Goal: Task Accomplishment & Management: Manage account settings

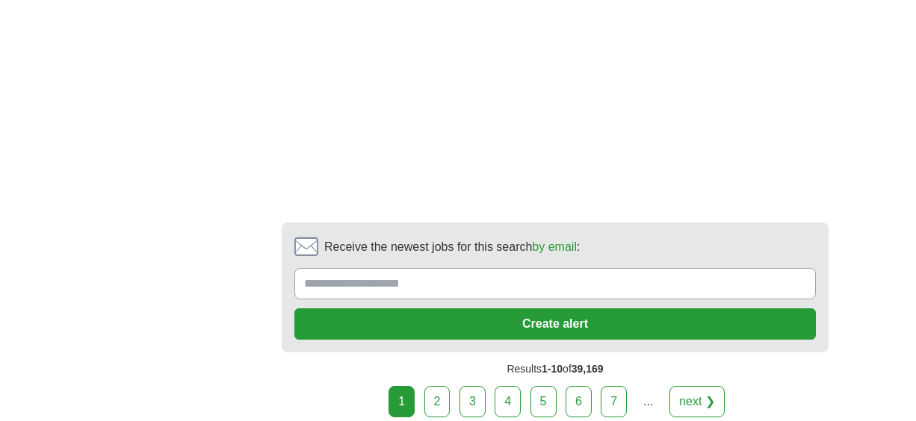
scroll to position [3284, 0]
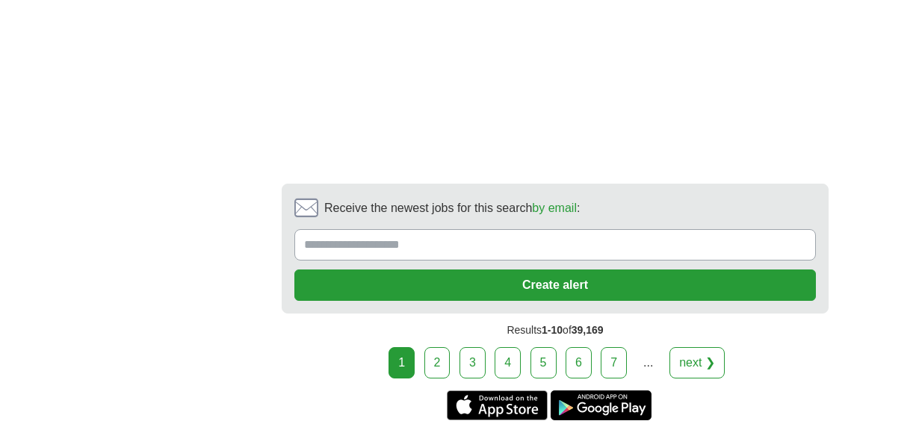
click at [504, 358] on link "4" at bounding box center [508, 362] width 26 height 31
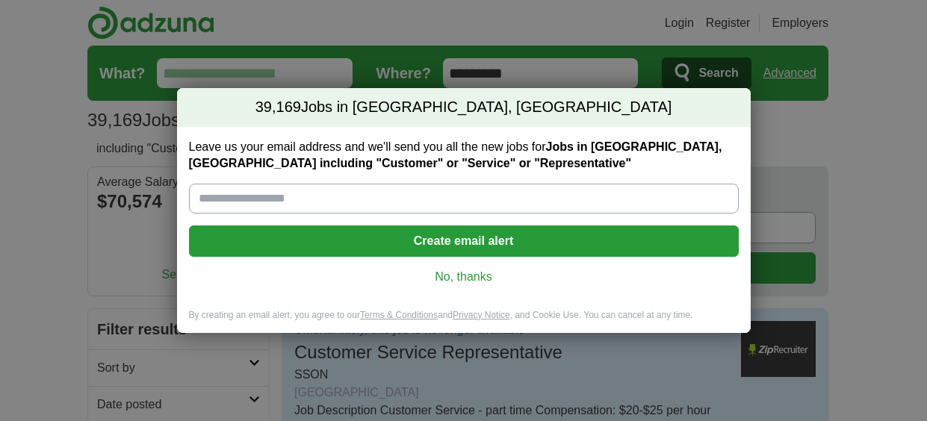
click at [214, 199] on input "Leave us your email address and we'll send you all the new jobs for Jobs in Tam…" at bounding box center [464, 199] width 550 height 30
type input "**********"
click at [441, 239] on button "Create email alert" at bounding box center [464, 241] width 550 height 31
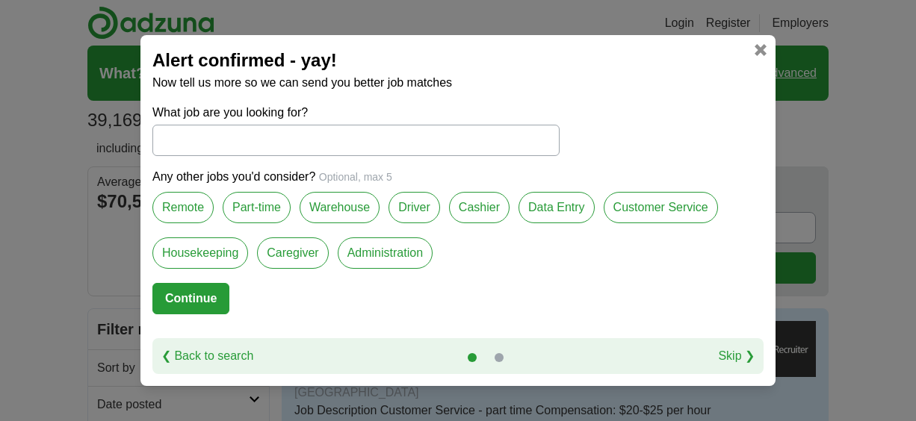
click at [634, 203] on label "Customer Service" at bounding box center [661, 207] width 114 height 31
click at [233, 349] on link "❮ Back to search" at bounding box center [207, 356] width 92 height 18
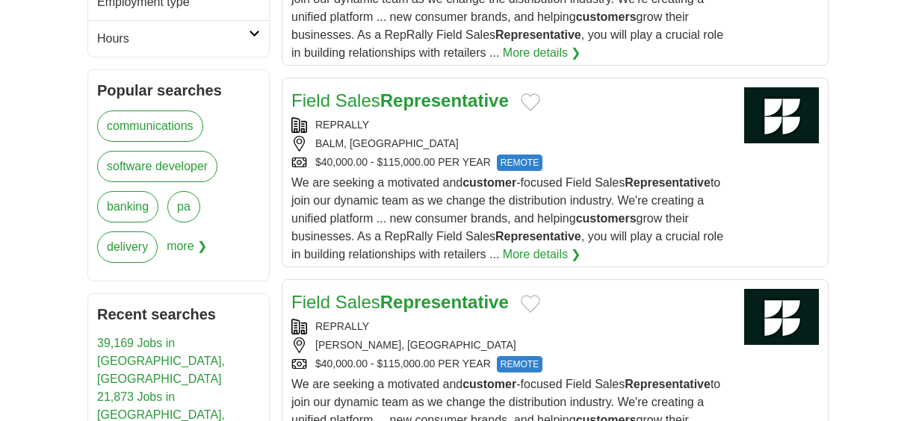
scroll to position [744, 0]
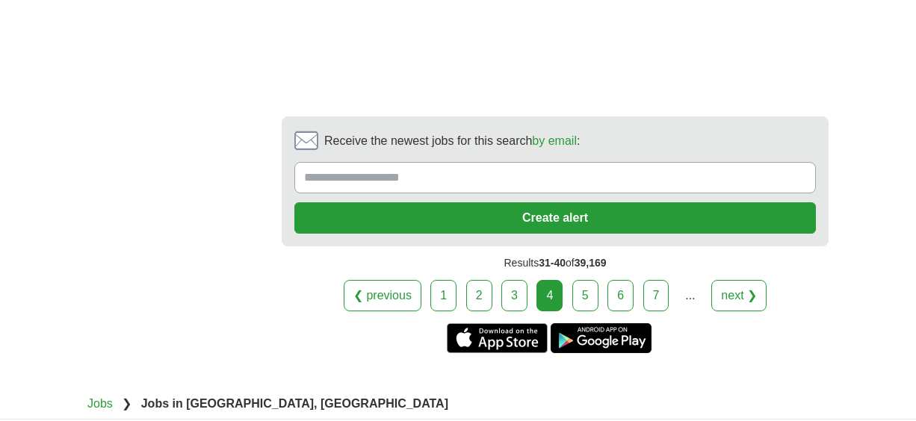
scroll to position [3379, 0]
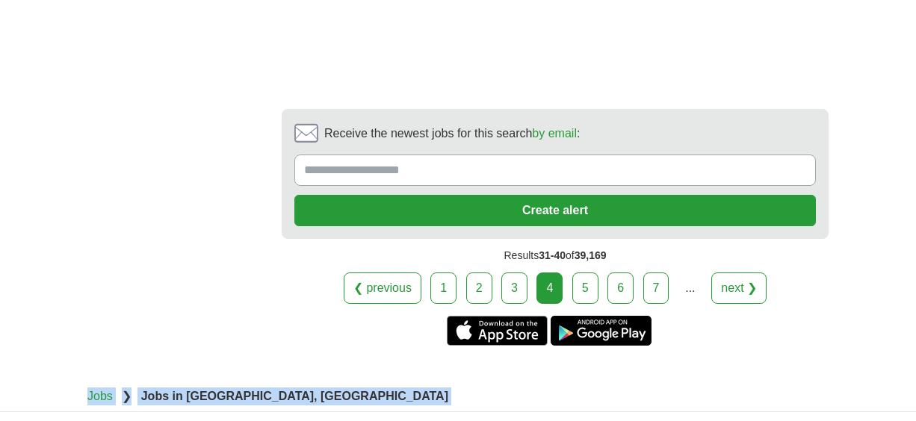
click at [590, 281] on link "5" at bounding box center [585, 288] width 26 height 31
